Goal: Check status: Check status

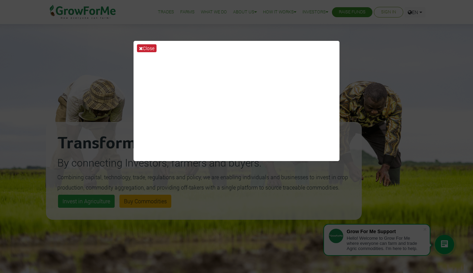
click at [147, 46] on button "Close" at bounding box center [147, 48] width 20 height 8
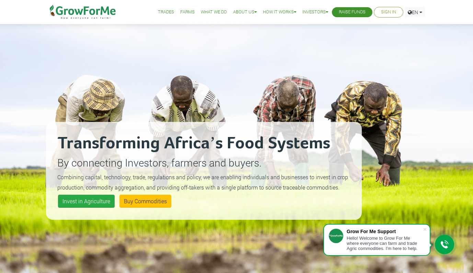
click at [387, 14] on link "Sign In" at bounding box center [388, 12] width 15 height 7
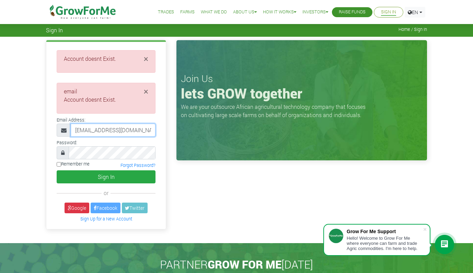
click at [90, 129] on input "[EMAIL_ADDRESS][DOMAIN_NAME]" at bounding box center [113, 129] width 85 height 13
type input "[EMAIL_ADDRESS][DOMAIN_NAME]"
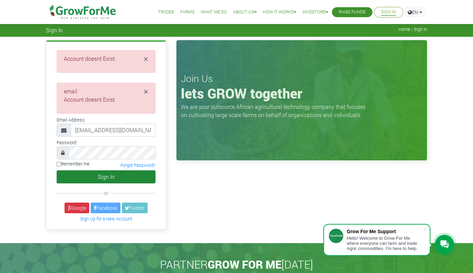
click at [115, 173] on button "Sign In" at bounding box center [106, 176] width 99 height 13
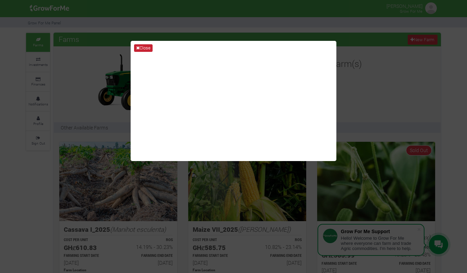
click at [143, 46] on button "Close" at bounding box center [143, 48] width 19 height 8
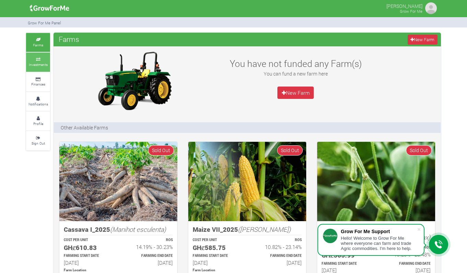
click at [35, 56] on link "Investments" at bounding box center [38, 61] width 24 height 19
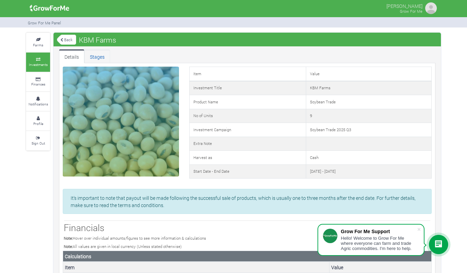
click at [98, 55] on link "Stages" at bounding box center [97, 56] width 26 height 14
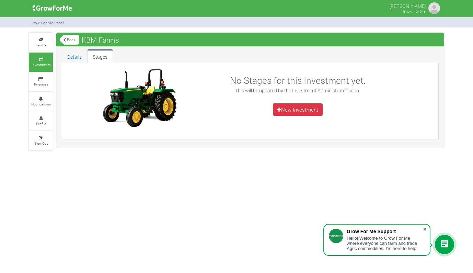
click at [426, 227] on span at bounding box center [424, 229] width 7 height 7
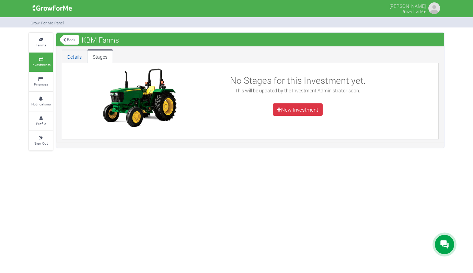
click at [77, 61] on link "Details" at bounding box center [74, 56] width 25 height 14
